Goal: Information Seeking & Learning: Learn about a topic

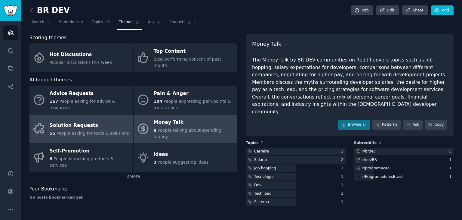
drag, startPoint x: 0, startPoint y: 0, endPoint x: 70, endPoint y: 120, distance: 138.7
click at [70, 121] on div "Solution Requests" at bounding box center [89, 126] width 79 height 10
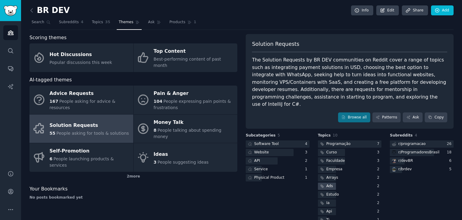
scroll to position [5, 0]
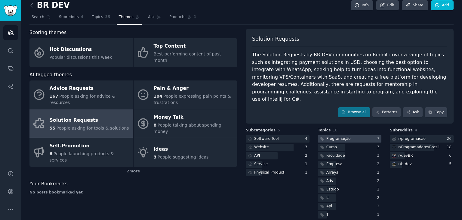
click at [338, 136] on div "Programação" at bounding box center [339, 138] width 24 height 5
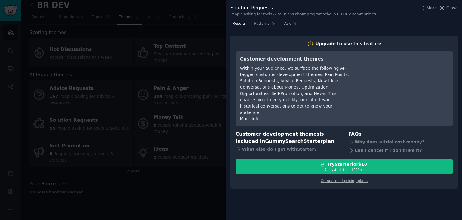
click at [133, 189] on div at bounding box center [231, 110] width 462 height 220
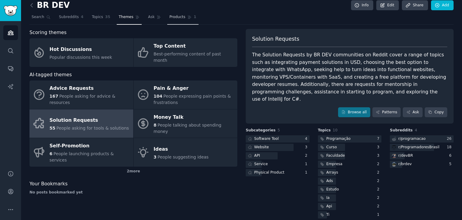
click at [167, 21] on link "Products 1" at bounding box center [182, 18] width 31 height 12
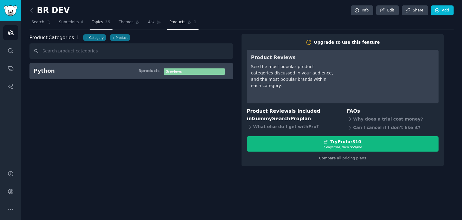
click at [92, 20] on span "Topics" at bounding box center [97, 22] width 11 height 5
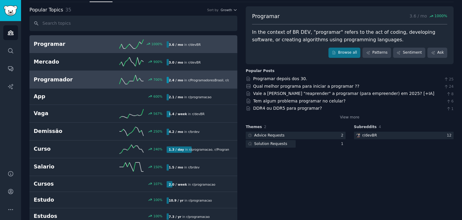
scroll to position [30, 0]
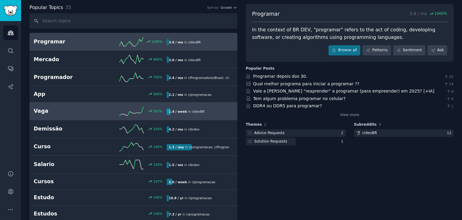
click at [87, 110] on h2 "Vaga" at bounding box center [67, 111] width 67 height 8
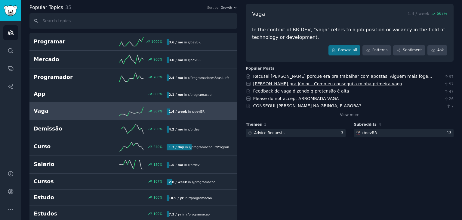
click at [345, 84] on link "[PERSON_NAME] pra Júnior - Como eu consegui a minha primeira vaga" at bounding box center [327, 83] width 149 height 5
